Goal: Task Accomplishment & Management: Manage account settings

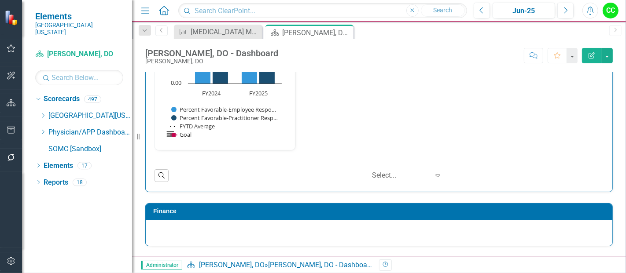
scroll to position [1316, 0]
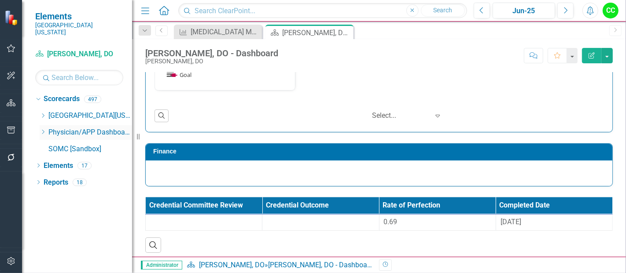
click at [44, 129] on icon "Dropdown" at bounding box center [43, 131] width 7 height 5
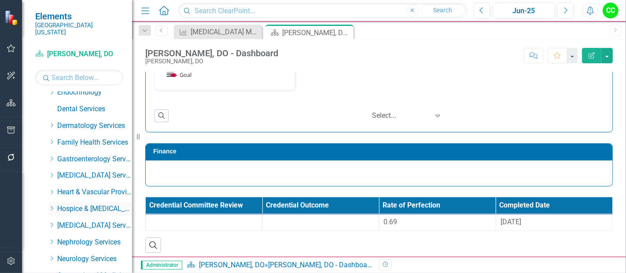
scroll to position [123, 0]
click at [50, 140] on icon "Dropdown" at bounding box center [51, 142] width 7 height 5
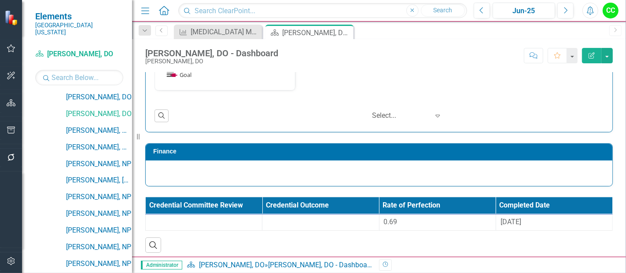
scroll to position [444, 0]
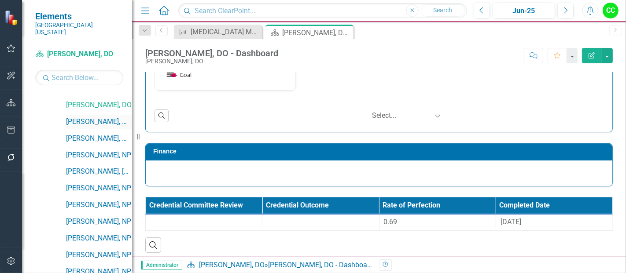
click at [106, 117] on link "[PERSON_NAME], MD" at bounding box center [99, 122] width 66 height 10
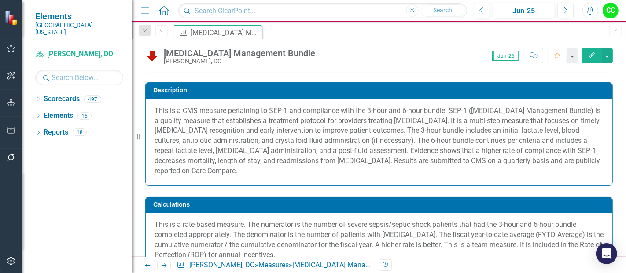
scroll to position [48, 0]
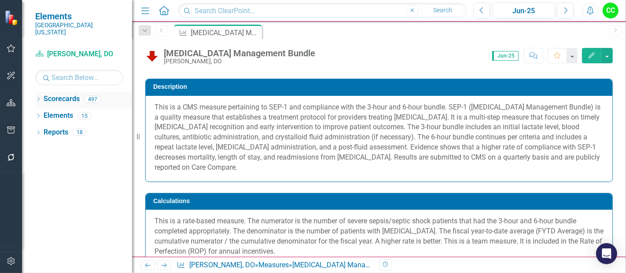
drag, startPoint x: 438, startPoint y: 140, endPoint x: 40, endPoint y: 93, distance: 401.1
click at [40, 98] on icon "Dropdown" at bounding box center [38, 100] width 6 height 5
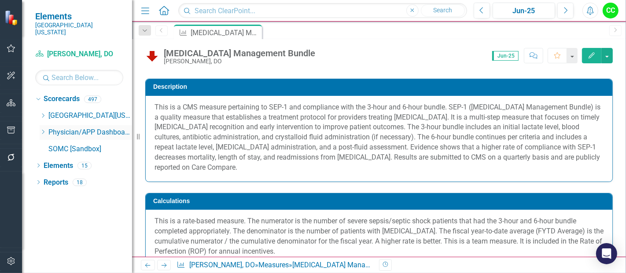
click at [42, 129] on icon "Dropdown" at bounding box center [43, 131] width 7 height 5
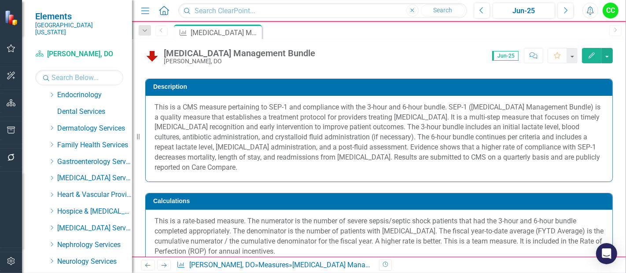
scroll to position [120, 0]
click at [49, 143] on icon "Dropdown" at bounding box center [51, 145] width 7 height 5
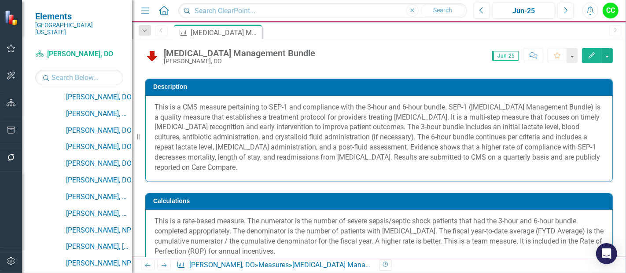
scroll to position [379, 0]
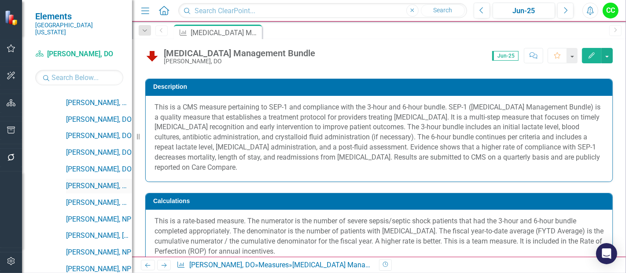
click at [101, 182] on link "[PERSON_NAME], MD" at bounding box center [99, 186] width 66 height 10
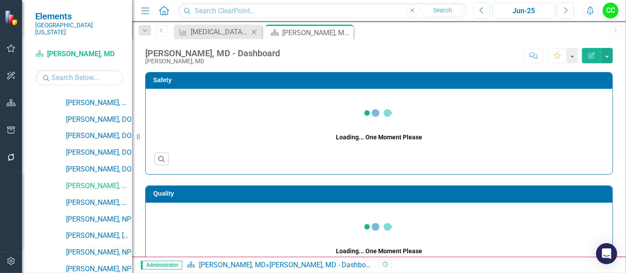
click at [254, 33] on icon "Close" at bounding box center [254, 32] width 9 height 7
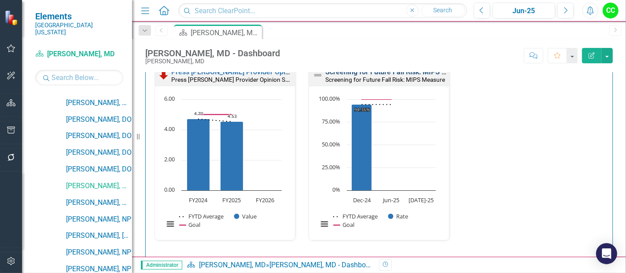
click at [411, 72] on link "Screening for Future Fall Risk: MIPS Measure" at bounding box center [397, 72] width 144 height 8
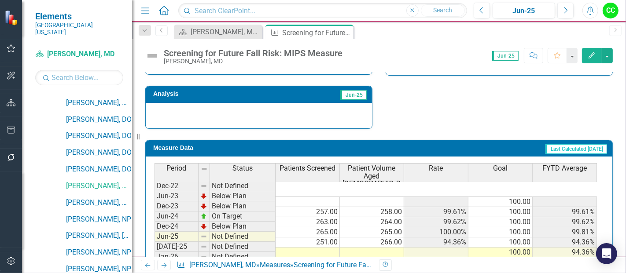
scroll to position [348, 0]
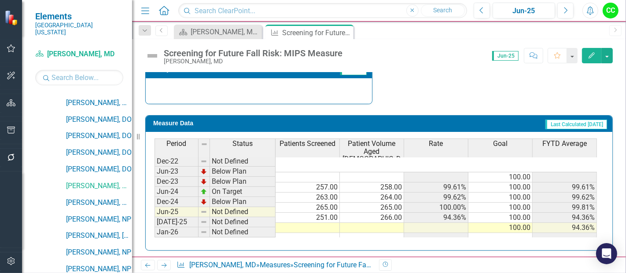
click at [327, 223] on td at bounding box center [307, 228] width 64 height 10
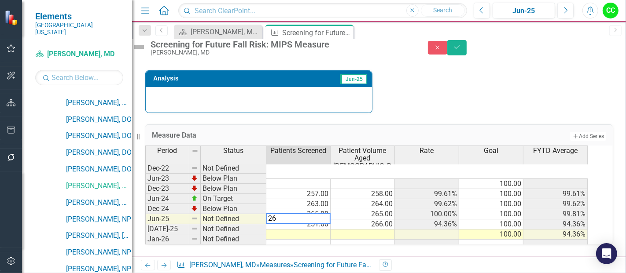
type textarea "269"
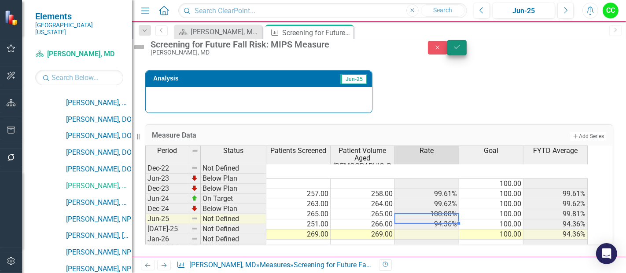
type textarea "269"
click at [466, 47] on button "Save" at bounding box center [456, 47] width 19 height 15
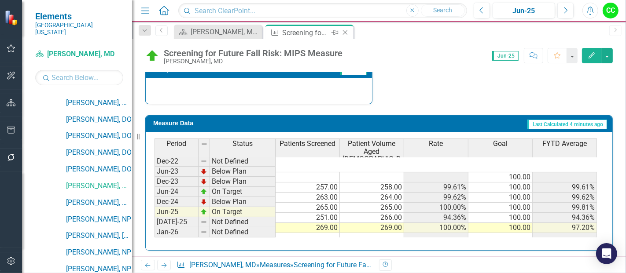
click at [346, 31] on icon at bounding box center [345, 32] width 5 height 5
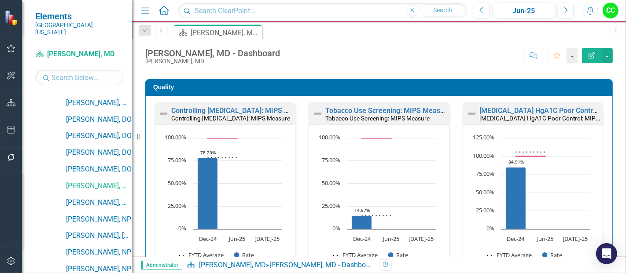
scroll to position [259, 0]
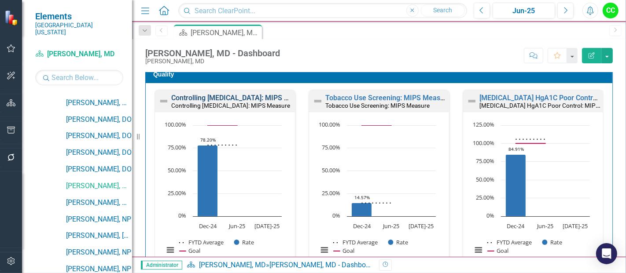
click at [204, 98] on link "Controlling [MEDICAL_DATA]: MIPS Measure" at bounding box center [241, 98] width 141 height 8
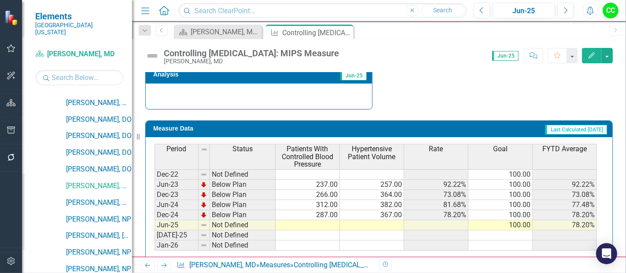
scroll to position [356, 0]
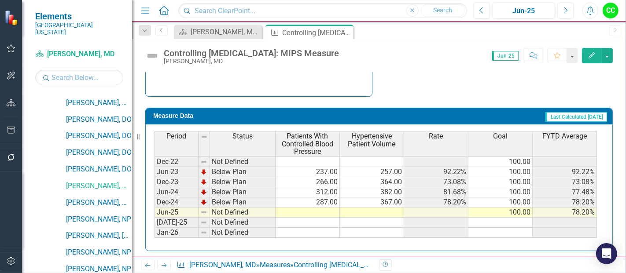
click at [308, 208] on td at bounding box center [307, 213] width 64 height 10
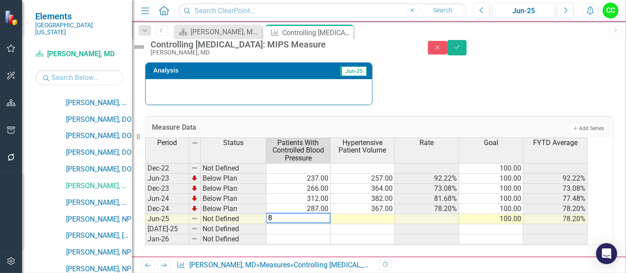
type textarea "83"
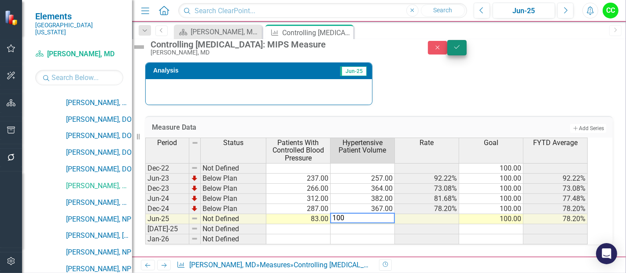
type textarea "100"
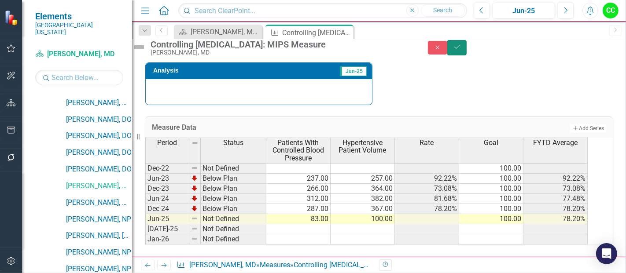
click at [461, 50] on icon "Save" at bounding box center [457, 47] width 8 height 6
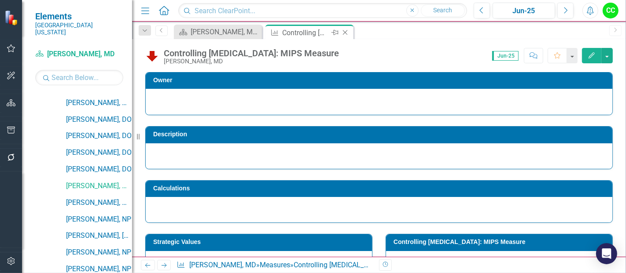
click at [342, 33] on icon "Close" at bounding box center [345, 32] width 9 height 7
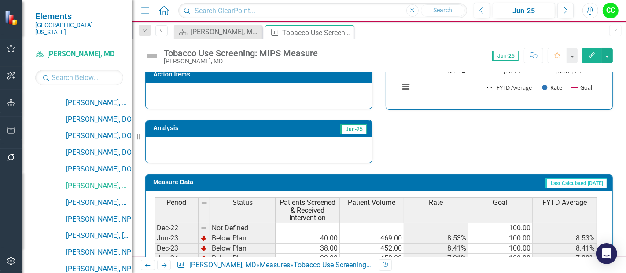
scroll to position [356, 0]
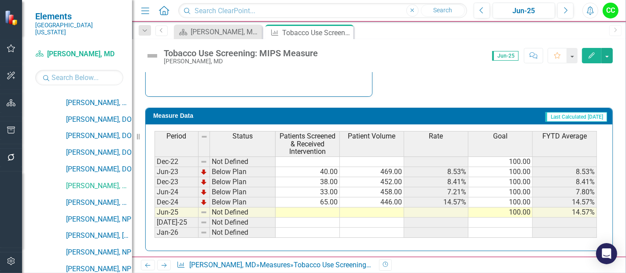
click at [297, 209] on td at bounding box center [307, 213] width 64 height 10
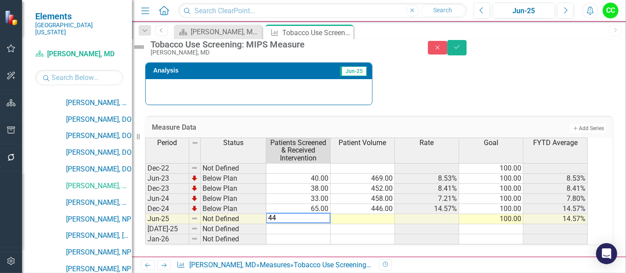
type textarea "441"
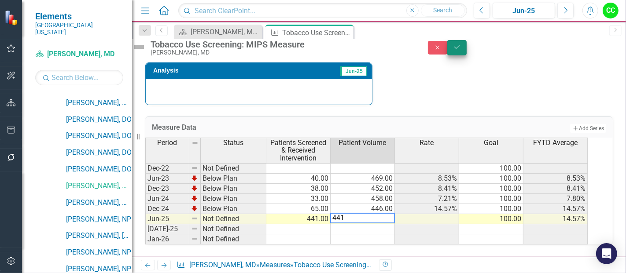
type textarea "441"
click at [466, 54] on button "Save" at bounding box center [456, 47] width 19 height 15
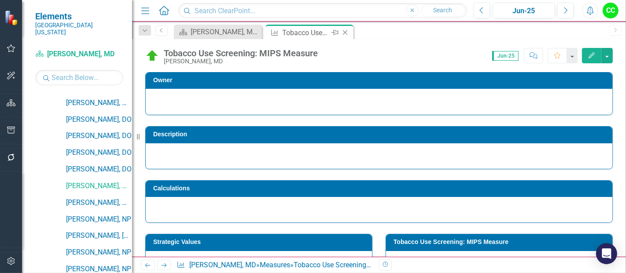
click at [345, 33] on icon at bounding box center [345, 32] width 5 height 5
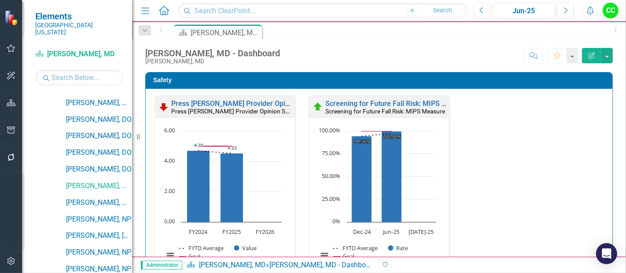
scroll to position [253, 0]
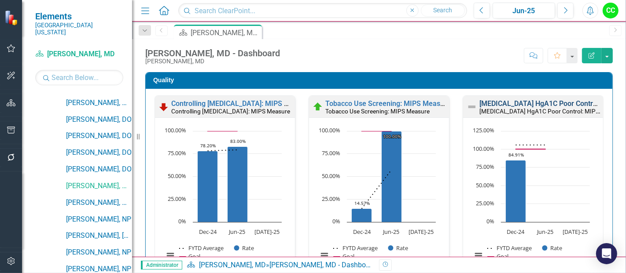
click at [507, 103] on link "[MEDICAL_DATA] HgA1C Poor Control: MIPS Measure" at bounding box center [564, 103] width 170 height 8
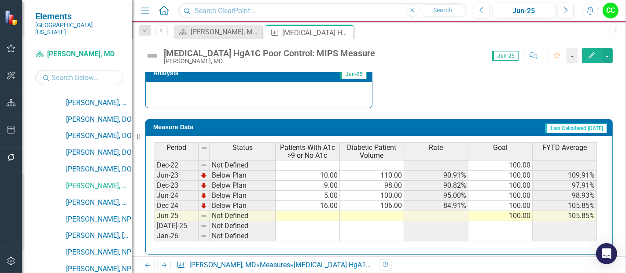
scroll to position [348, 0]
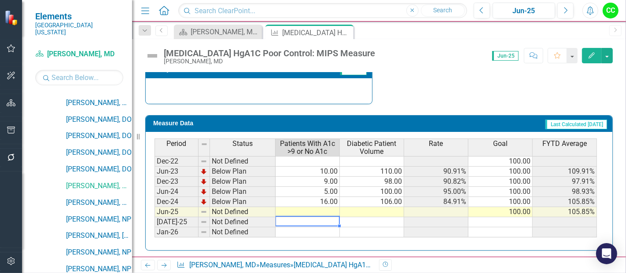
click at [324, 217] on td at bounding box center [307, 222] width 64 height 10
type textarea "13"
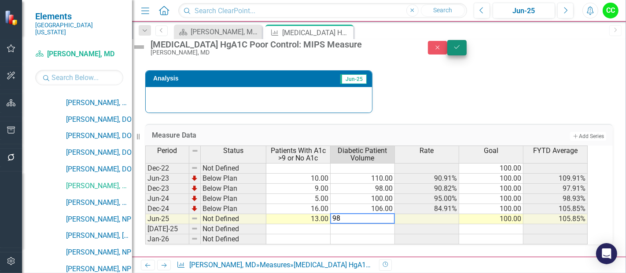
type textarea "98"
click at [466, 49] on button "Save" at bounding box center [456, 47] width 19 height 15
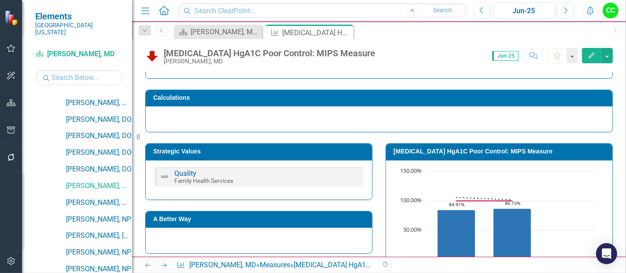
scroll to position [94, 0]
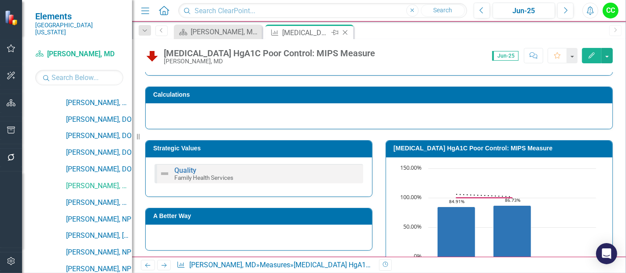
click at [344, 31] on icon "Close" at bounding box center [345, 32] width 9 height 7
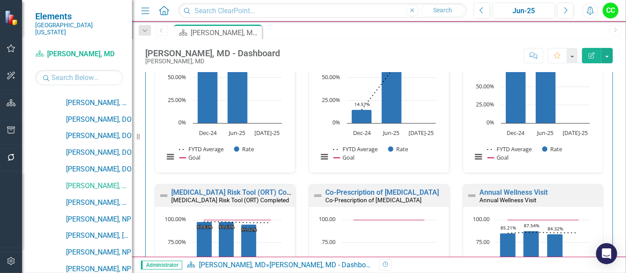
scroll to position [229, 0]
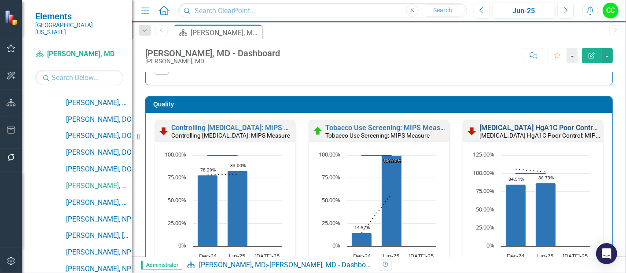
click at [541, 126] on link "[MEDICAL_DATA] HgA1C Poor Control: MIPS Measure" at bounding box center [564, 128] width 170 height 8
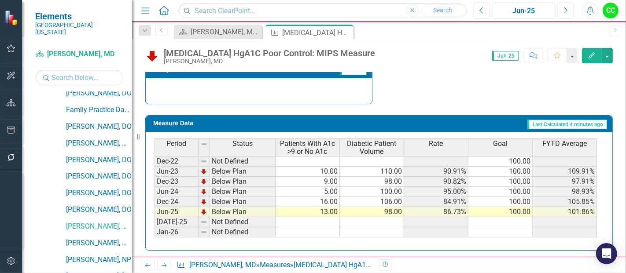
scroll to position [334, 0]
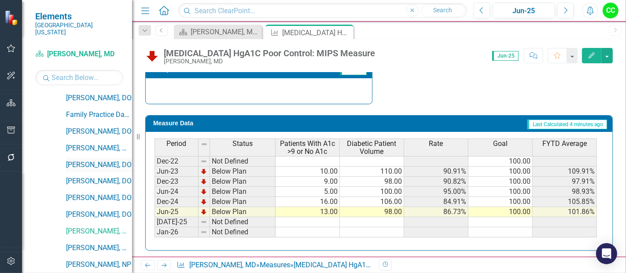
click at [97, 160] on link "[PERSON_NAME], DO" at bounding box center [99, 165] width 66 height 10
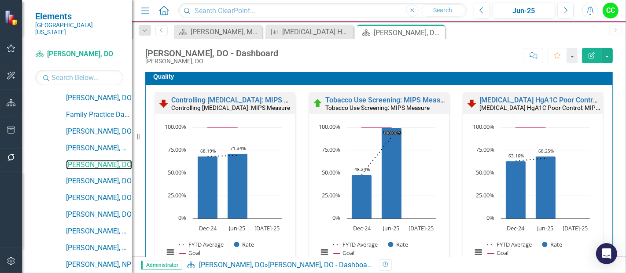
scroll to position [256, 0]
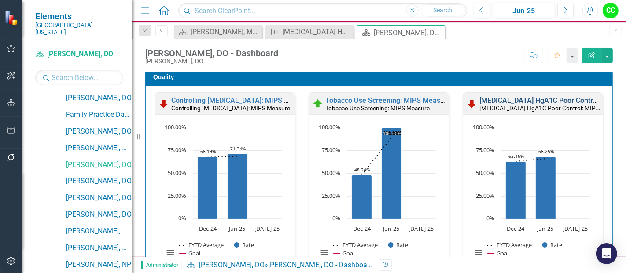
click at [538, 98] on link "[MEDICAL_DATA] HgA1C Poor Control: MIPS Measure" at bounding box center [564, 100] width 170 height 8
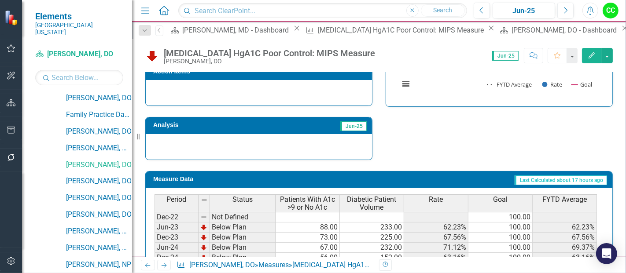
scroll to position [310, 0]
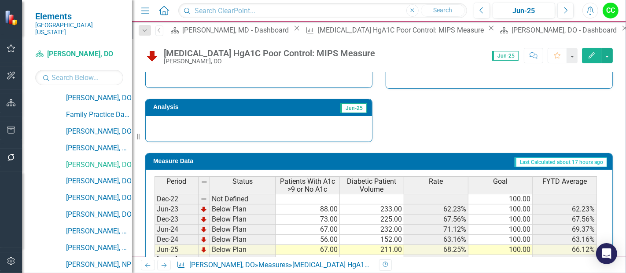
click at [591, 59] on button "Edit" at bounding box center [591, 55] width 19 height 15
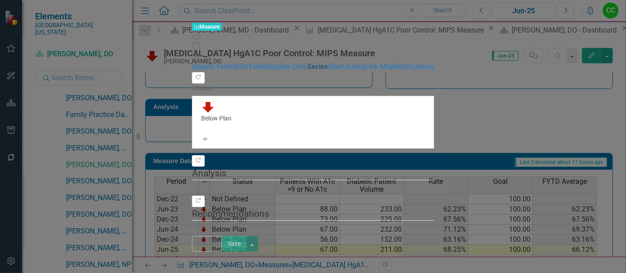
click at [307, 71] on link "Series" at bounding box center [317, 66] width 20 height 8
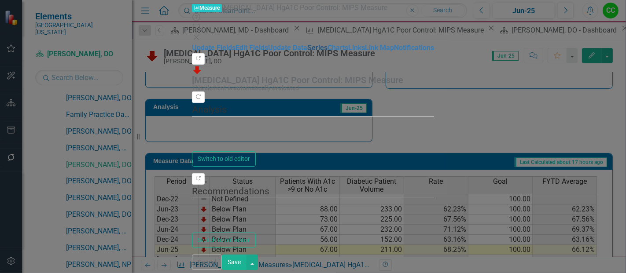
click at [307, 52] on link "Series" at bounding box center [317, 48] width 20 height 8
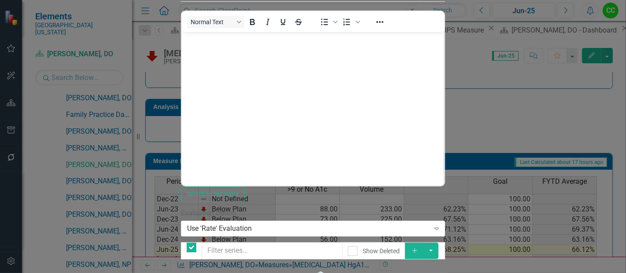
checkbox input "false"
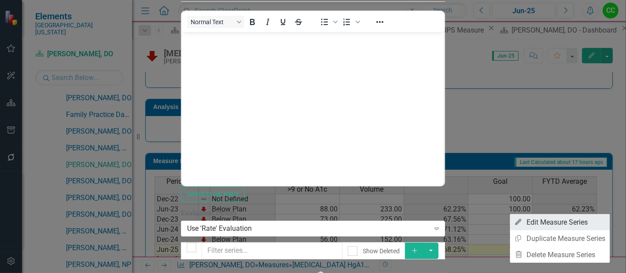
click at [562, 222] on link "Edit Edit Measure Series" at bounding box center [560, 222] width 100 height 16
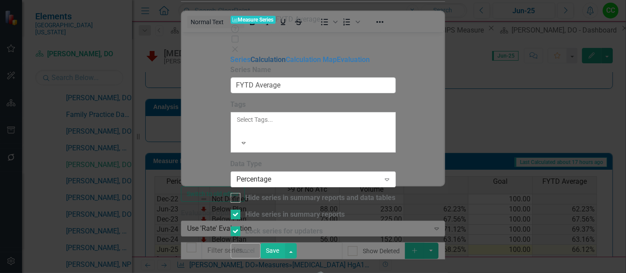
click at [251, 55] on link "Calculation" at bounding box center [268, 59] width 35 height 8
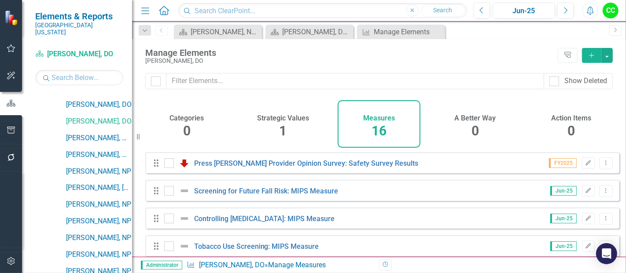
scroll to position [432, 0]
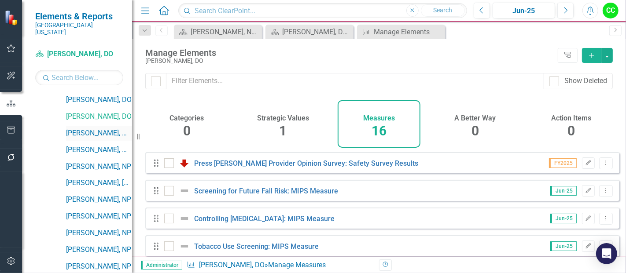
click at [98, 129] on link "[PERSON_NAME], MD" at bounding box center [99, 134] width 66 height 10
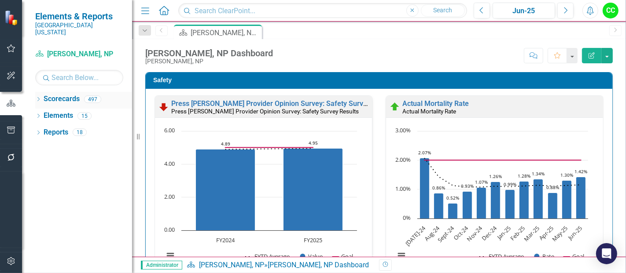
click at [39, 98] on icon "Dropdown" at bounding box center [38, 100] width 6 height 5
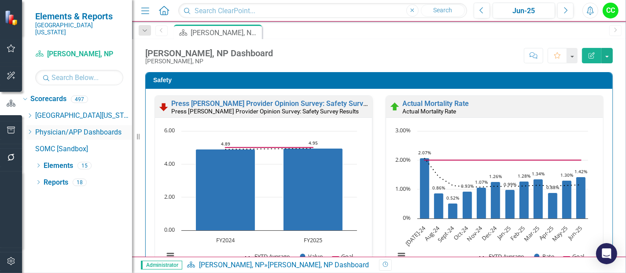
click at [33, 129] on icon "Dropdown" at bounding box center [29, 131] width 7 height 5
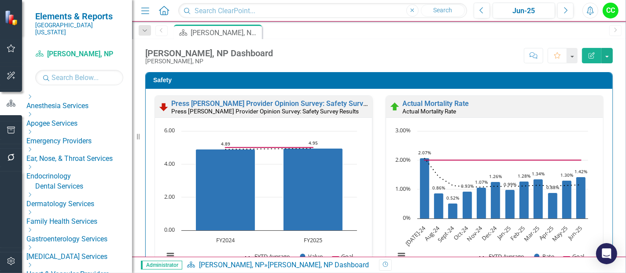
scroll to position [50, 0]
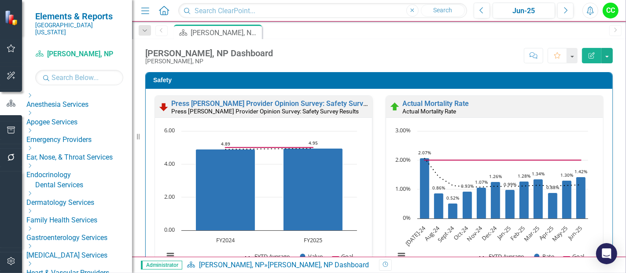
click at [33, 209] on icon "Dropdown" at bounding box center [29, 211] width 7 height 5
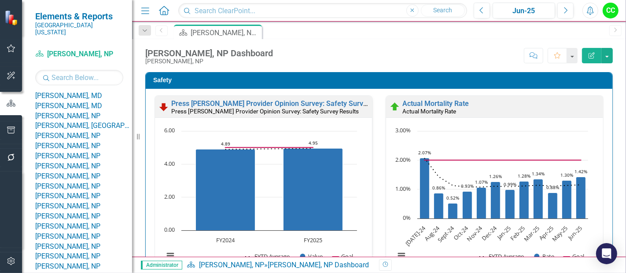
scroll to position [371, 0]
click at [95, 82] on link "[PERSON_NAME], MD" at bounding box center [83, 77] width 97 height 10
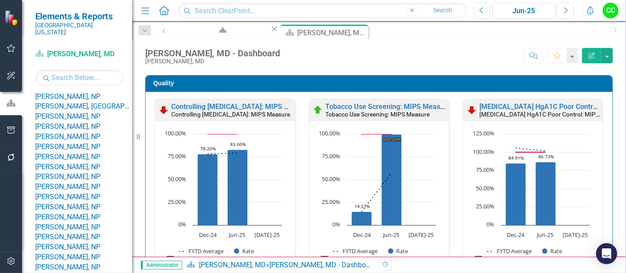
scroll to position [241, 0]
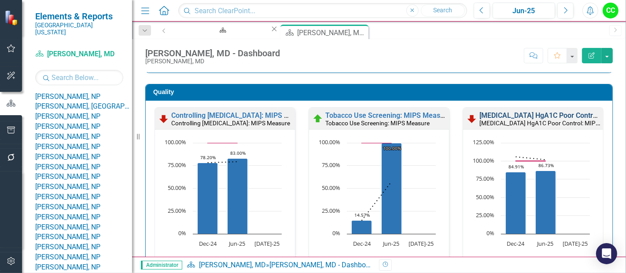
click at [506, 112] on link "[MEDICAL_DATA] HgA1C Poor Control: MIPS Measure" at bounding box center [564, 115] width 170 height 8
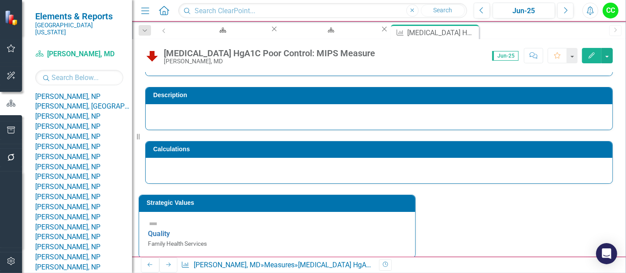
scroll to position [60, 0]
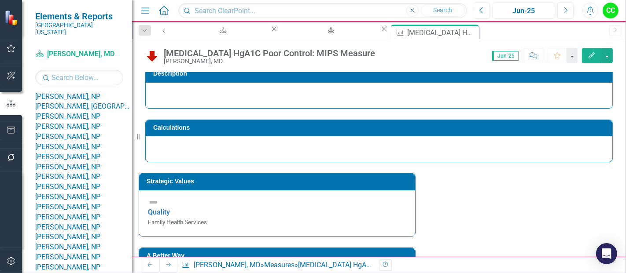
click at [588, 58] on button "Edit" at bounding box center [591, 55] width 19 height 15
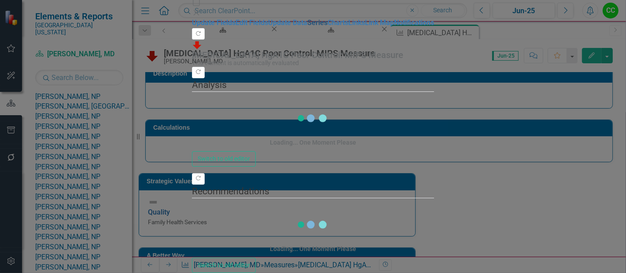
click at [307, 27] on link "Series" at bounding box center [317, 22] width 20 height 8
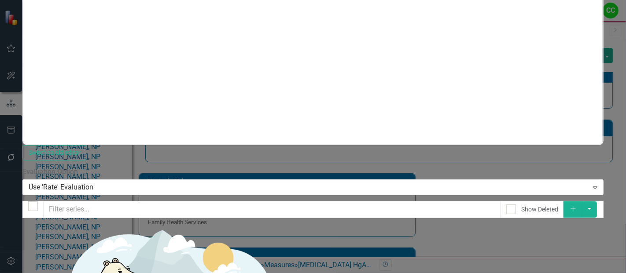
scroll to position [0, 0]
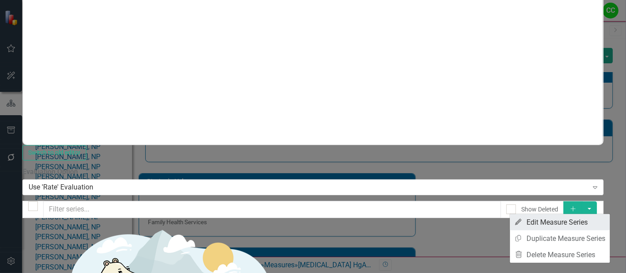
click at [584, 224] on link "Edit Edit Measure Series" at bounding box center [560, 222] width 100 height 16
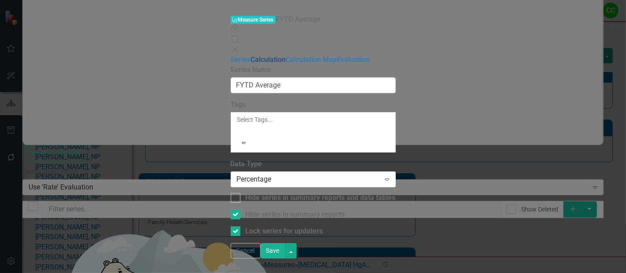
click at [251, 55] on link "Calculation" at bounding box center [268, 59] width 35 height 8
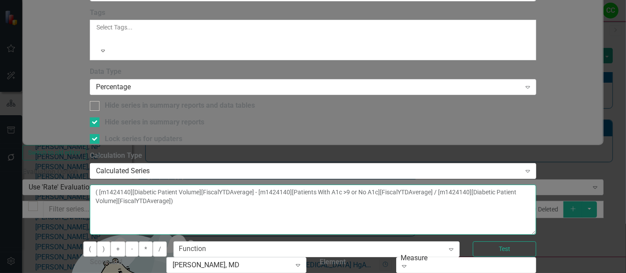
click at [536, 185] on textarea "( [m1424140][Diabetic Patient Volume][FiscalYTDAverage] - [m1424140][Patients W…" at bounding box center [313, 210] width 446 height 50
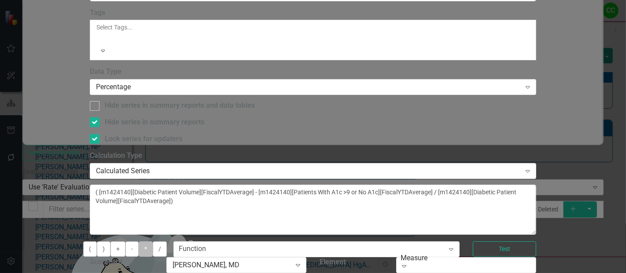
click at [153, 242] on button "*" at bounding box center [146, 249] width 14 height 15
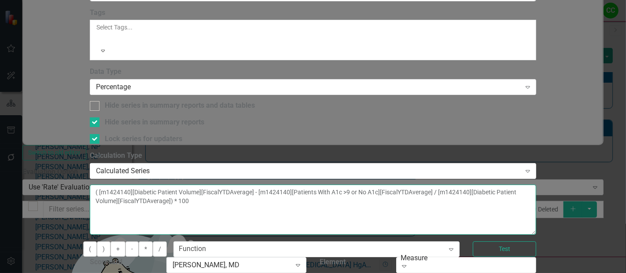
type textarea "( [m1424140][Diabetic Patient Volume][FiscalYTDAverage] - [m1424140][Patients W…"
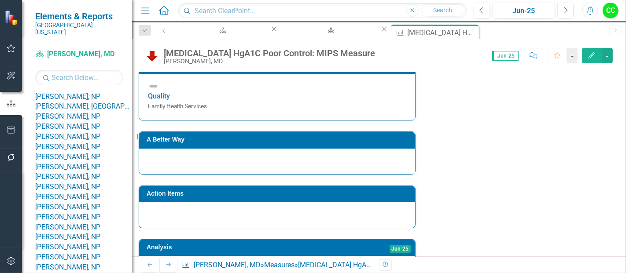
scroll to position [176, 0]
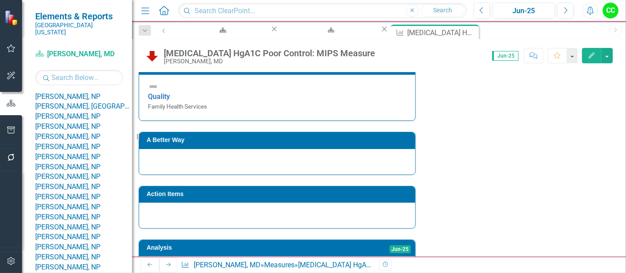
click at [591, 53] on icon "Edit" at bounding box center [592, 55] width 8 height 6
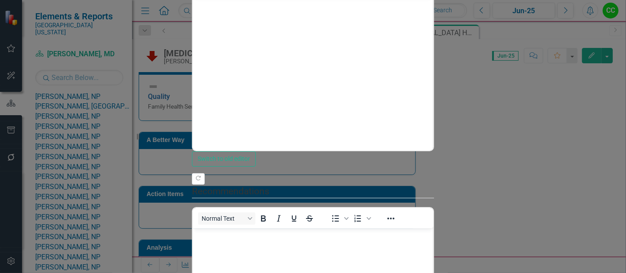
scroll to position [0, 0]
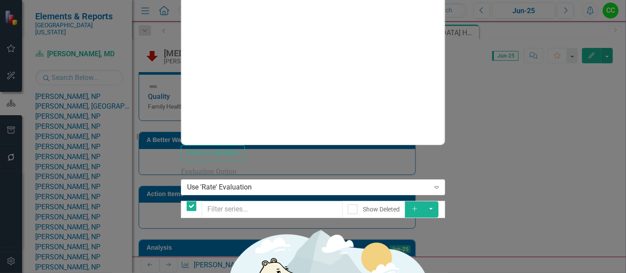
checkbox input "false"
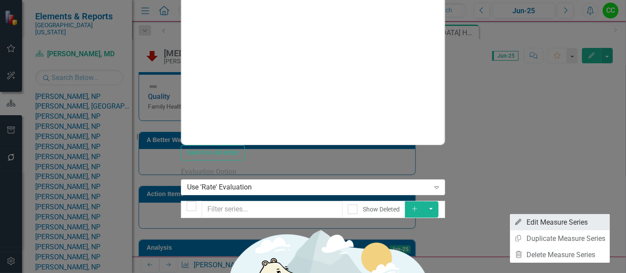
click at [568, 222] on link "Edit Edit Measure Series" at bounding box center [560, 222] width 100 height 16
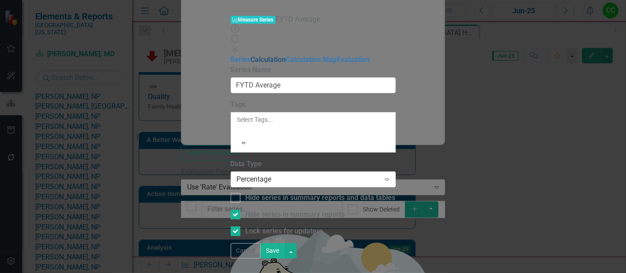
click at [251, 55] on link "Calculation" at bounding box center [268, 59] width 35 height 8
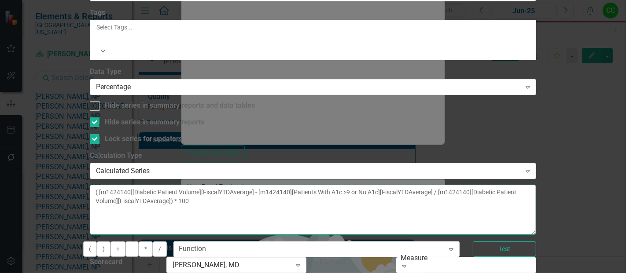
click at [536, 185] on textarea "( [m1424140][Diabetic Patient Volume][FiscalYTDAverage] - [m1424140][Patients W…" at bounding box center [313, 210] width 446 height 50
click at [346, 185] on textarea "( [m1424140][Diabetic Patient Volume][FiscalYTDAverage] - [m1424140][Patients W…" at bounding box center [313, 210] width 446 height 50
type textarea "( [m1424140][Diabetic Patient Volume][FiscalYTDAverage] - [m1424140][Patients W…"
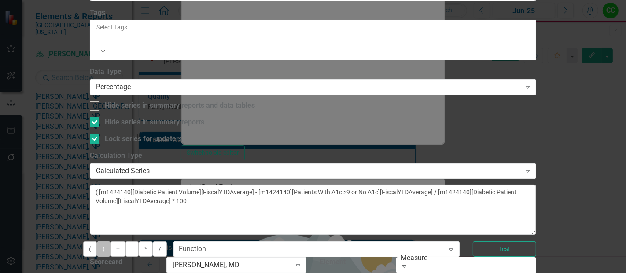
click at [110, 242] on button ")" at bounding box center [104, 249] width 14 height 15
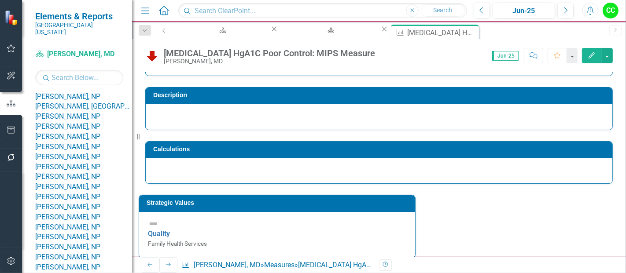
scroll to position [32, 0]
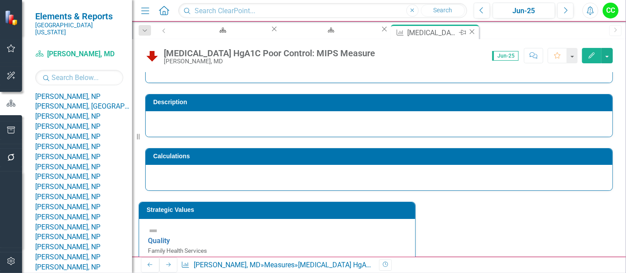
click at [467, 32] on icon "Close" at bounding box center [471, 31] width 9 height 7
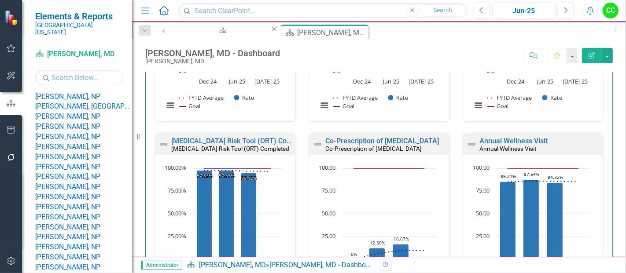
scroll to position [404, 0]
click at [230, 141] on link "[MEDICAL_DATA] Risk Tool (ORT) Completed" at bounding box center [241, 140] width 141 height 8
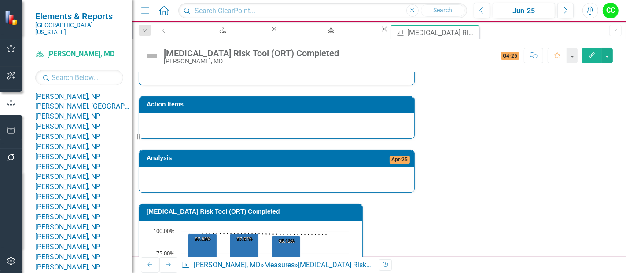
scroll to position [388, 0]
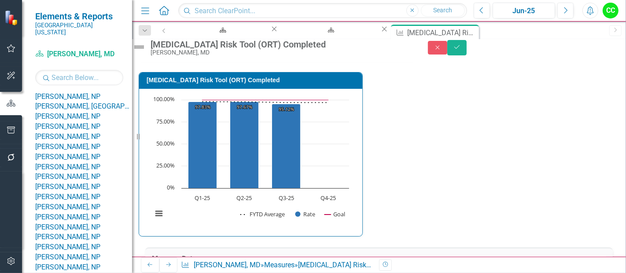
type textarea "100"
type textarea "31"
click at [461, 50] on icon "Save" at bounding box center [457, 47] width 8 height 6
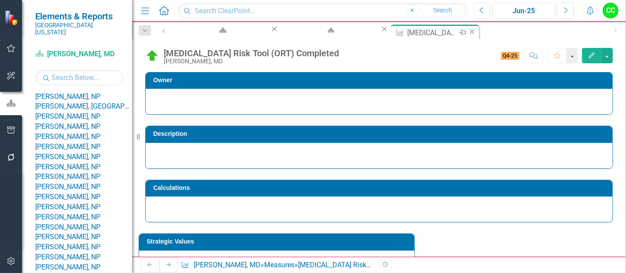
click at [470, 31] on icon at bounding box center [472, 31] width 5 height 5
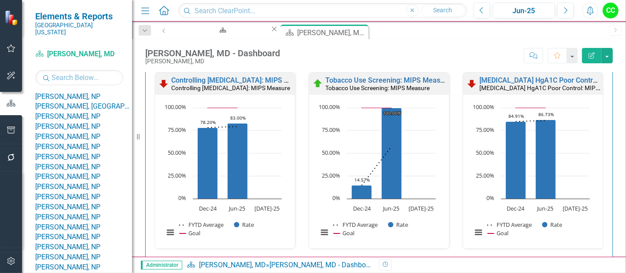
scroll to position [409, 0]
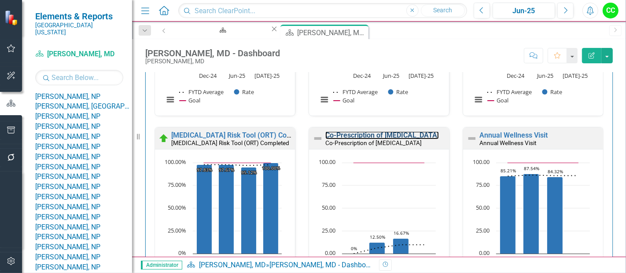
drag, startPoint x: 374, startPoint y: 137, endPoint x: 318, endPoint y: 271, distance: 144.8
click at [374, 137] on link "Co-Prescription of [MEDICAL_DATA]" at bounding box center [382, 135] width 114 height 8
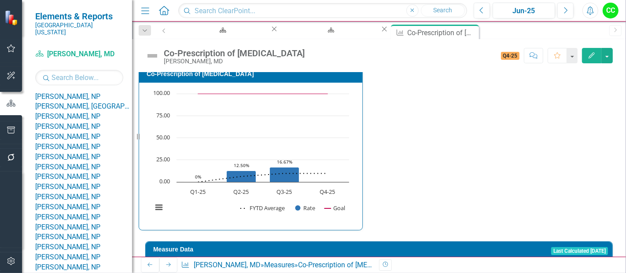
scroll to position [40, 0]
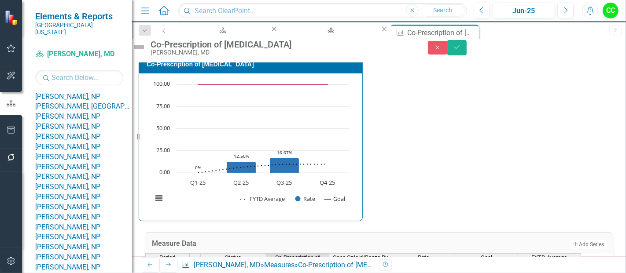
type textarea "20"
type textarea "5"
click at [461, 49] on icon "Save" at bounding box center [457, 47] width 8 height 6
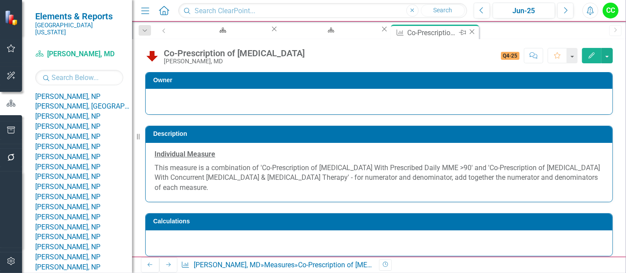
click at [467, 32] on icon "Close" at bounding box center [471, 31] width 9 height 7
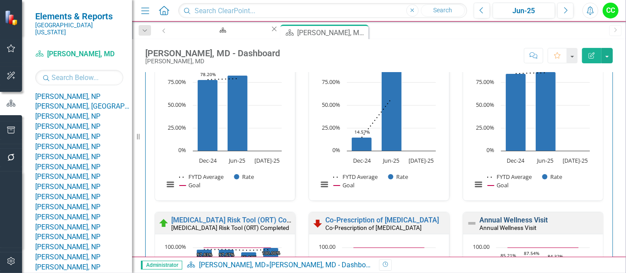
scroll to position [471, 0]
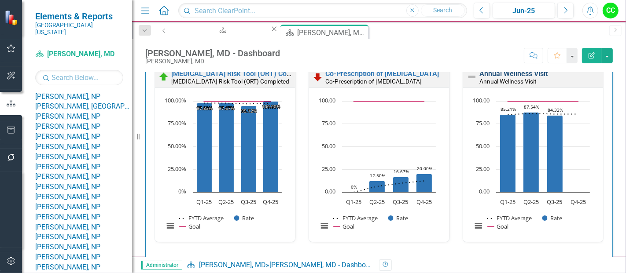
drag, startPoint x: 503, startPoint y: 72, endPoint x: 283, endPoint y: 5, distance: 230.4
click at [503, 72] on link "Annual Wellness Visit" at bounding box center [513, 74] width 68 height 8
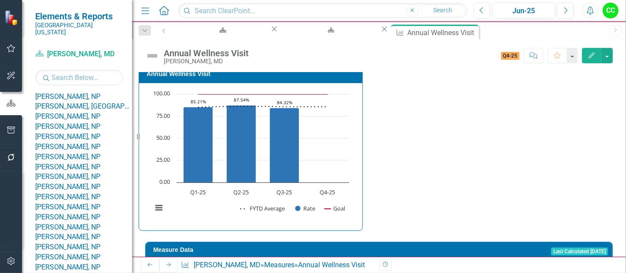
scroll to position [404, 0]
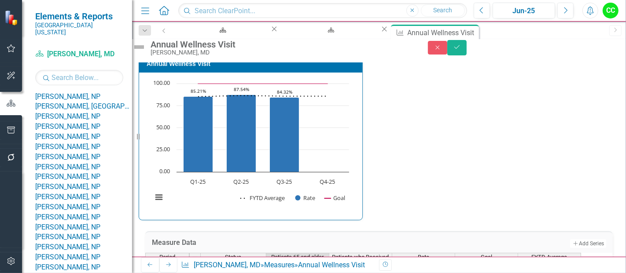
type textarea "288"
type textarea "315"
click at [466, 55] on button "Save" at bounding box center [456, 47] width 19 height 15
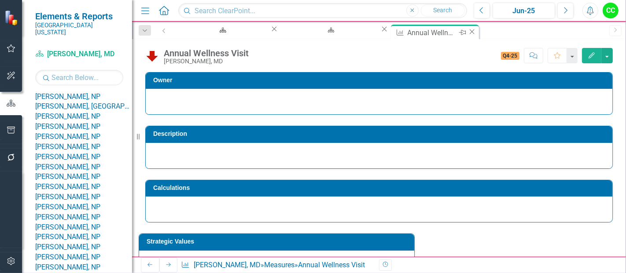
click at [467, 32] on icon "Close" at bounding box center [471, 31] width 9 height 7
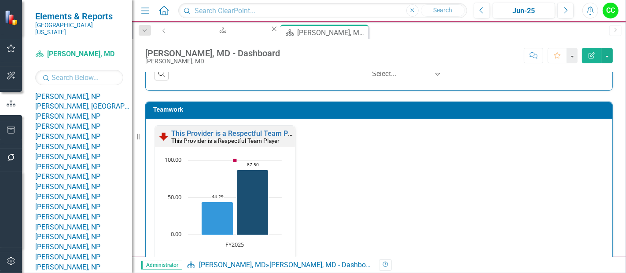
scroll to position [1105, 0]
click at [272, 131] on link "This Provider is a Respectful Team Player" at bounding box center [237, 133] width 132 height 8
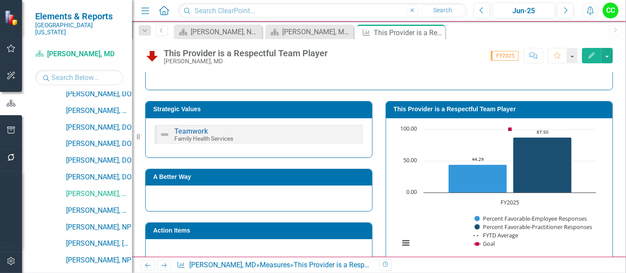
scroll to position [132, 0]
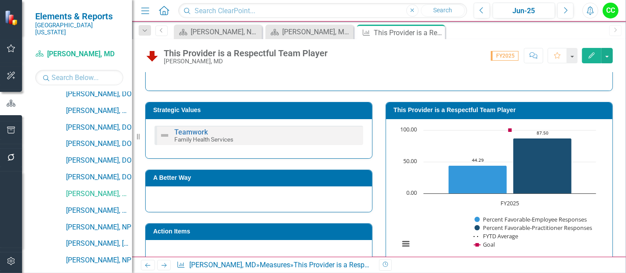
click at [463, 110] on h3 "This Provider is a Respectful Team Player" at bounding box center [500, 110] width 214 height 7
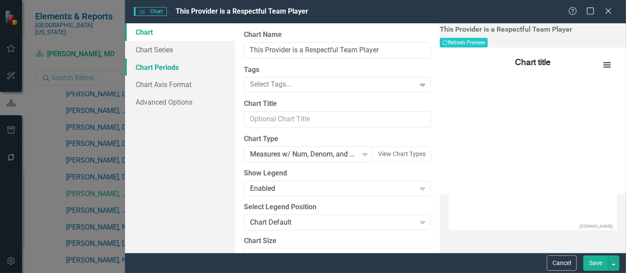
click at [155, 72] on link "Chart Periods" at bounding box center [180, 68] width 110 height 18
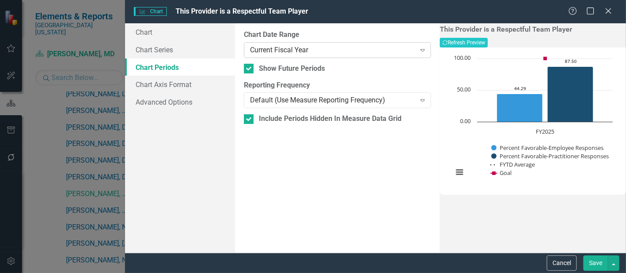
click at [279, 49] on div "Current Fiscal Year" at bounding box center [332, 50] width 165 height 10
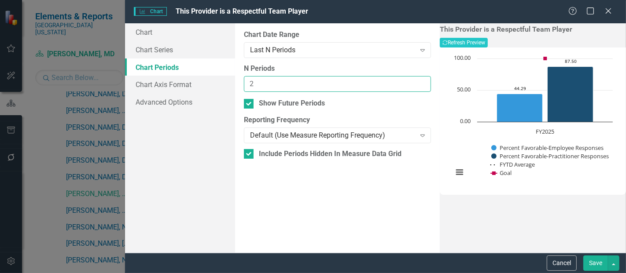
type input "2"
click at [410, 82] on input "2" at bounding box center [337, 84] width 187 height 16
click at [592, 267] on button "Save" at bounding box center [595, 263] width 25 height 15
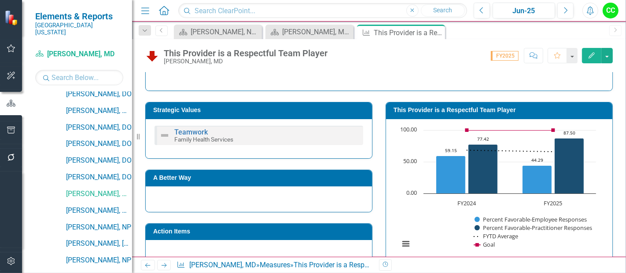
click at [0, 0] on icon at bounding box center [0, 0] width 0 height 0
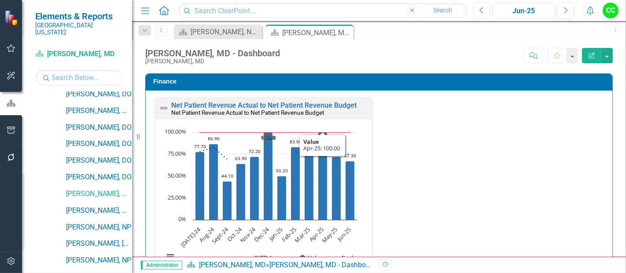
scroll to position [1515, 0]
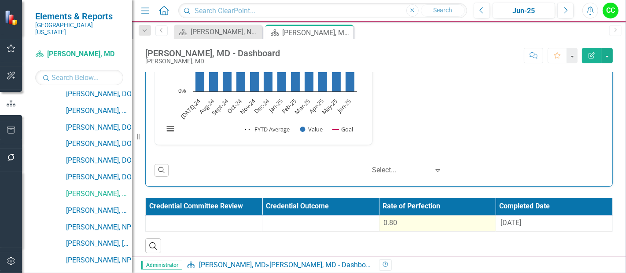
click at [474, 218] on div "0.80" at bounding box center [437, 223] width 107 height 10
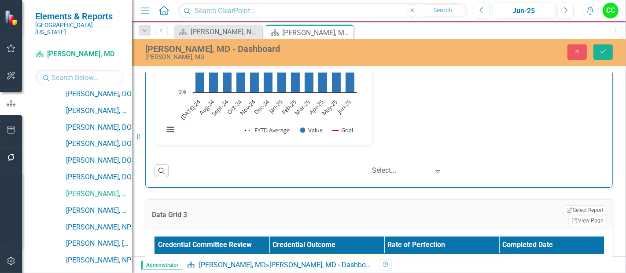
drag, startPoint x: 427, startPoint y: 248, endPoint x: 356, endPoint y: 244, distance: 70.9
click at [356, 254] on tr "0.8011 [DATE]" at bounding box center [383, 268] width 459 height 29
paste input "695966667"
type input "0.695966667"
click at [553, 257] on div "[DATE]" at bounding box center [556, 262] width 106 height 10
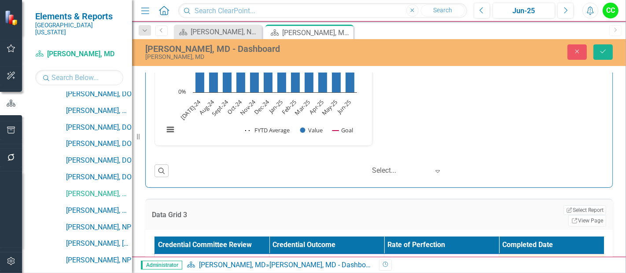
click at [553, 257] on div "[DATE]" at bounding box center [556, 262] width 106 height 10
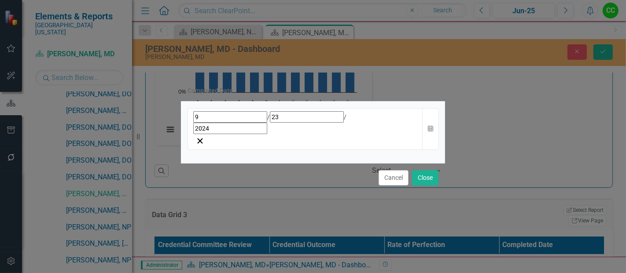
click at [386, 133] on div "[DATE]" at bounding box center [305, 122] width 224 height 23
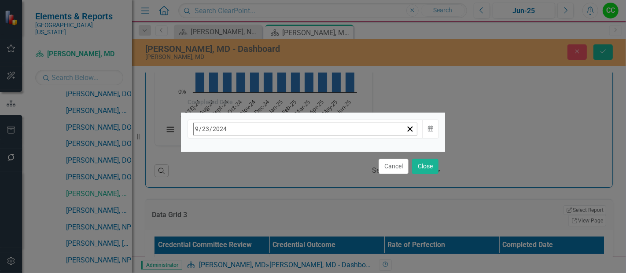
click at [275, 149] on span "[DATE]" at bounding box center [264, 147] width 19 height 7
click at [290, 247] on button "August" at bounding box center [264, 244] width 51 height 32
click at [275, 151] on span "[DATE]" at bounding box center [264, 147] width 19 height 7
click at [322, 147] on button "›" at bounding box center [312, 148] width 19 height 19
click at [290, 255] on button "August" at bounding box center [264, 244] width 51 height 32
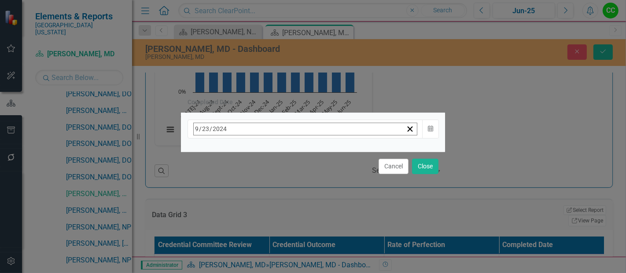
click at [290, 216] on abbr "14" at bounding box center [286, 215] width 7 height 7
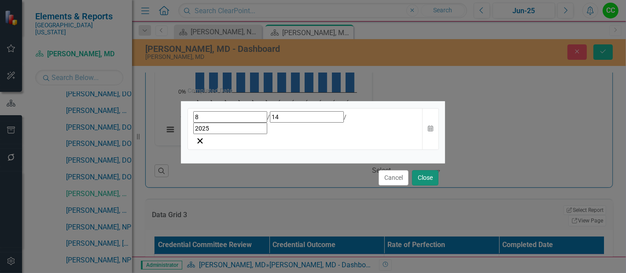
click at [427, 170] on button "Close" at bounding box center [425, 177] width 26 height 15
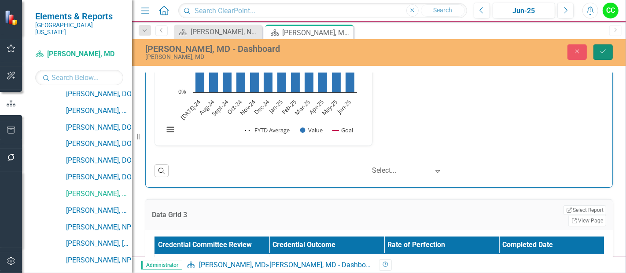
click at [607, 50] on icon "Save" at bounding box center [603, 51] width 8 height 6
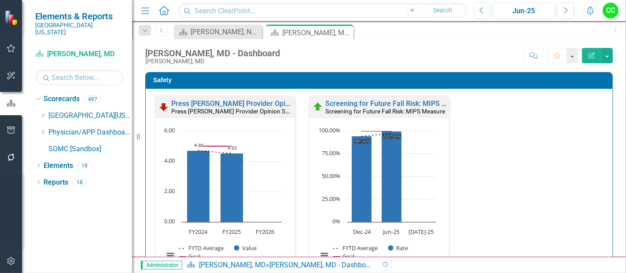
scroll to position [0, 0]
